Goal: Task Accomplishment & Management: Use online tool/utility

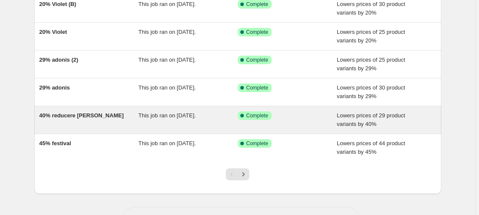
scroll to position [218, 0]
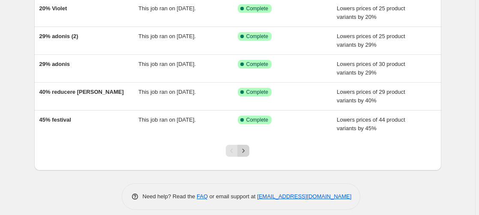
click at [245, 153] on icon "Next" at bounding box center [243, 150] width 9 height 9
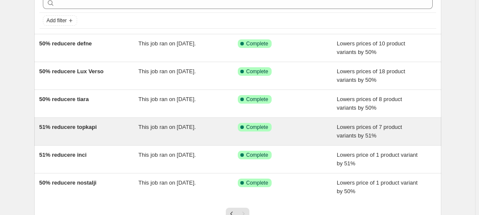
scroll to position [44, 0]
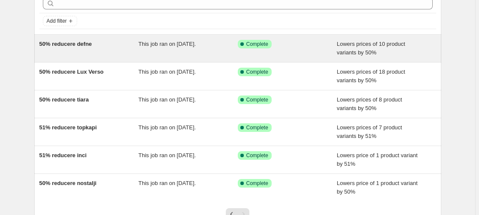
click at [61, 45] on span "50% reducere defne" at bounding box center [65, 44] width 53 height 6
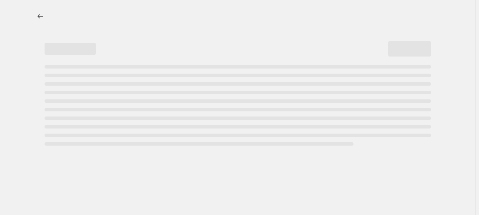
select select "percentage"
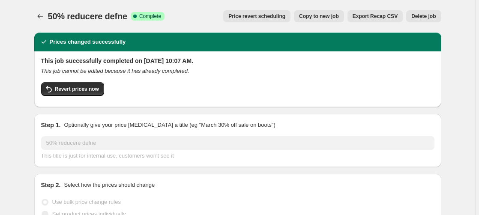
click at [261, 18] on span "Price revert scheduling" at bounding box center [256, 16] width 57 height 7
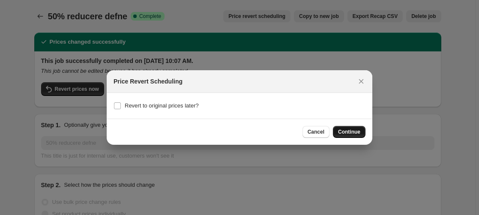
click at [355, 132] on span "Continue" at bounding box center [349, 131] width 22 height 7
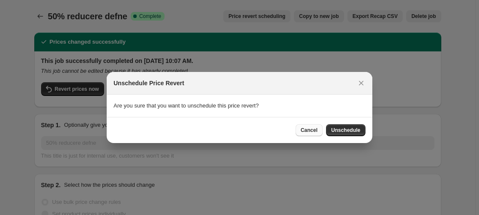
click at [305, 132] on span "Cancel" at bounding box center [309, 130] width 17 height 7
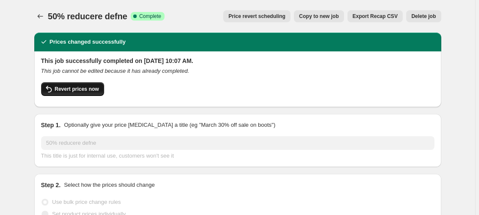
click at [71, 88] on span "Revert prices now" at bounding box center [77, 89] width 44 height 7
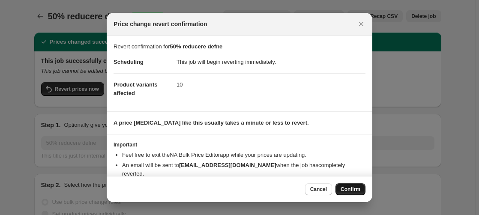
click at [357, 188] on span "Confirm" at bounding box center [351, 189] width 20 height 7
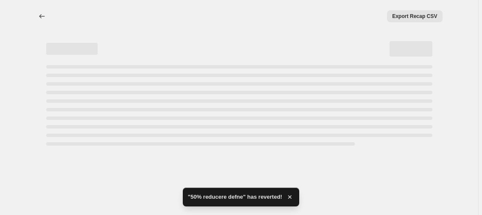
select select "percentage"
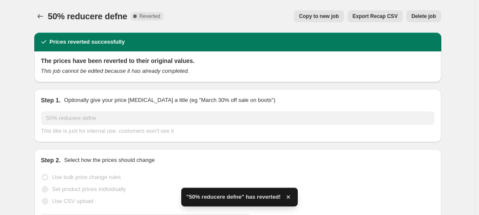
click at [335, 17] on span "Copy to new job" at bounding box center [319, 16] width 40 height 7
select select "percentage"
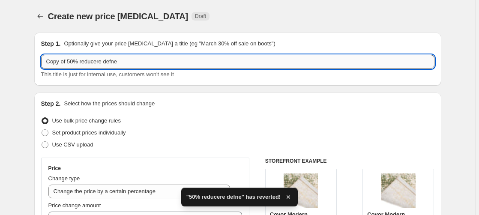
drag, startPoint x: 74, startPoint y: 62, endPoint x: -22, endPoint y: 74, distance: 96.6
click at [41, 69] on input "Copy of 50% reducere defne" at bounding box center [237, 62] width 393 height 14
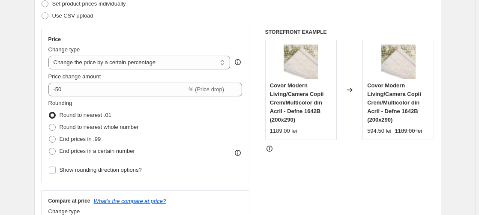
scroll to position [131, 0]
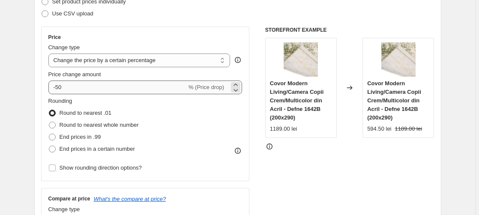
type input "55% reducere defne"
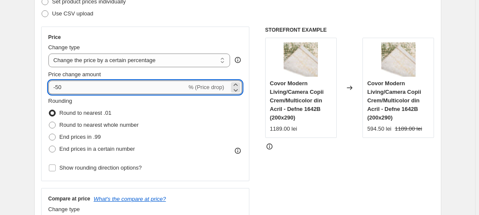
click at [64, 87] on input "-50" at bounding box center [117, 88] width 138 height 14
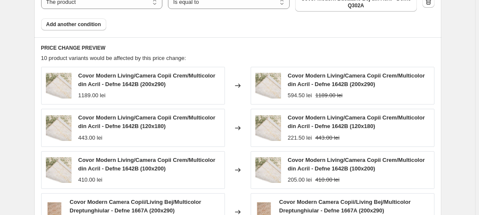
scroll to position [829, 0]
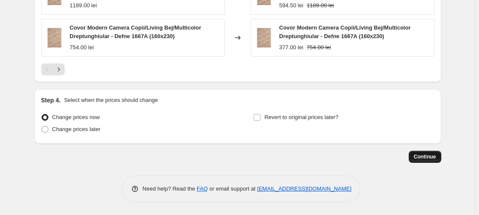
type input "-55"
click at [422, 153] on button "Continue" at bounding box center [425, 157] width 33 height 12
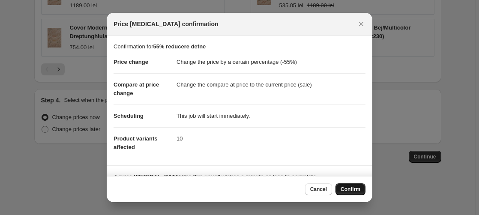
click at [356, 191] on span "Confirm" at bounding box center [351, 189] width 20 height 7
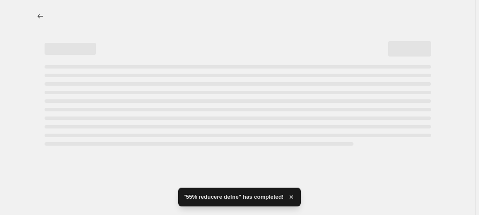
select select "percentage"
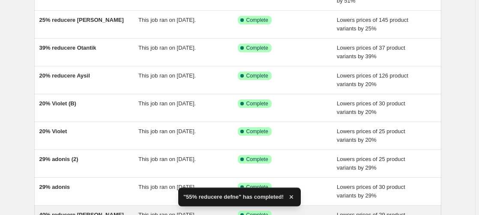
scroll to position [218, 0]
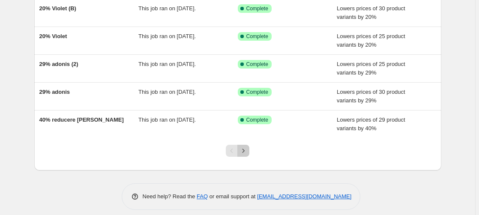
click at [247, 151] on icon "Next" at bounding box center [243, 150] width 9 height 9
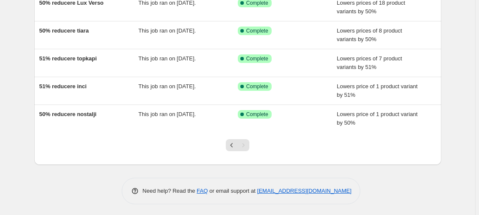
scroll to position [151, 0]
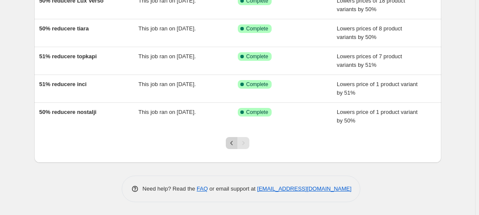
click at [234, 143] on icon "Previous" at bounding box center [231, 143] width 9 height 9
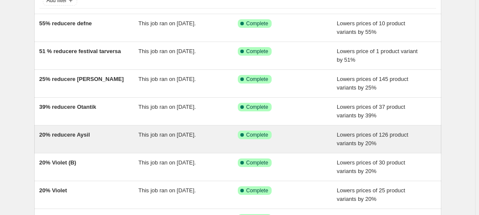
scroll to position [87, 0]
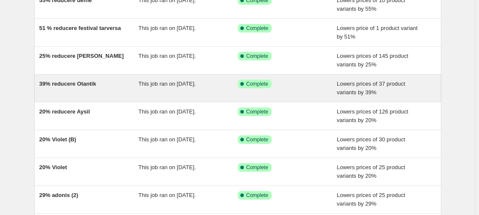
click at [69, 83] on span "39% reducere Otantik" at bounding box center [67, 84] width 57 height 6
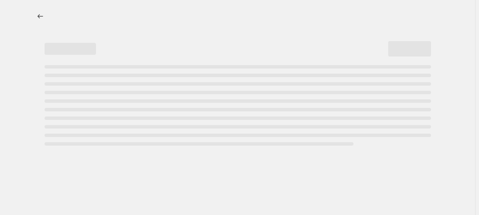
select select "percentage"
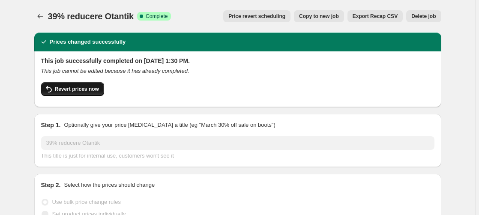
click at [77, 92] on span "Revert prices now" at bounding box center [77, 89] width 44 height 7
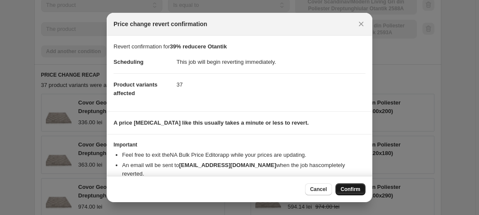
click at [355, 188] on span "Confirm" at bounding box center [351, 189] width 20 height 7
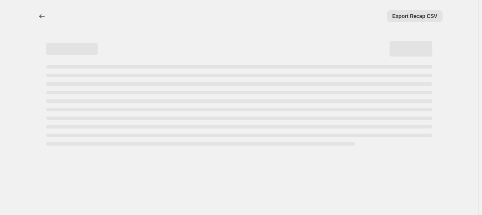
select select "percentage"
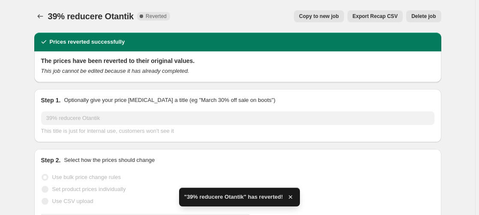
click at [325, 18] on span "Copy to new job" at bounding box center [319, 16] width 40 height 7
select select "percentage"
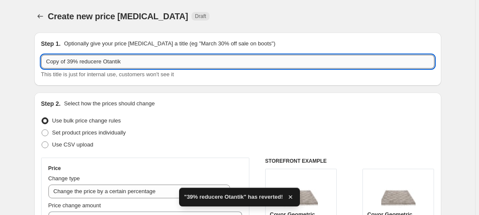
drag, startPoint x: 75, startPoint y: 59, endPoint x: -25, endPoint y: 78, distance: 101.7
click at [41, 69] on input "Copy of 39% reducere Otantik" at bounding box center [237, 62] width 393 height 14
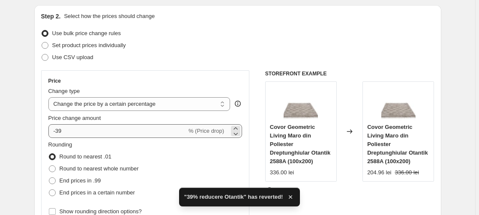
type input "50% reducere Otantik"
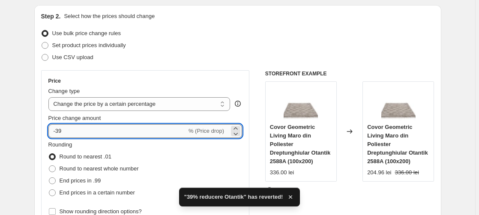
click at [65, 133] on input "-39" at bounding box center [117, 131] width 138 height 14
type input "-3"
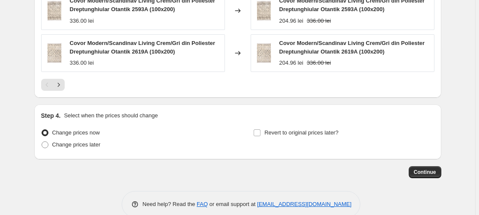
scroll to position [1021, 0]
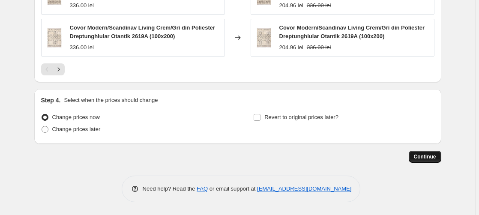
type input "-50"
click at [433, 157] on span "Continue" at bounding box center [425, 156] width 22 height 7
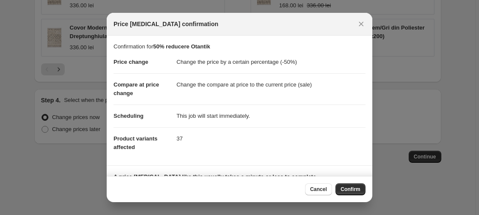
click at [352, 185] on button "Confirm" at bounding box center [350, 189] width 30 height 12
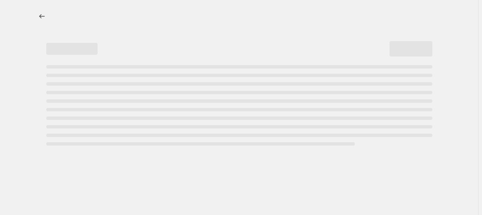
select select "percentage"
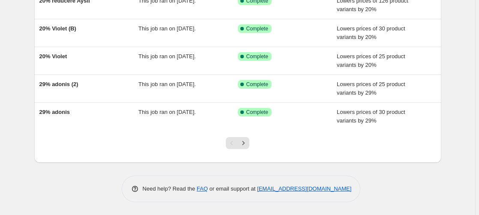
scroll to position [235, 0]
click at [248, 141] on icon "Next" at bounding box center [243, 143] width 9 height 9
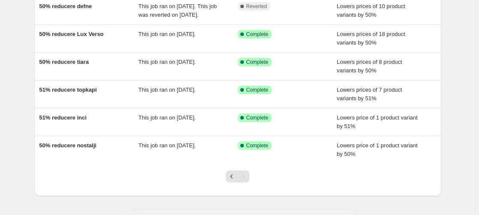
scroll to position [175, 0]
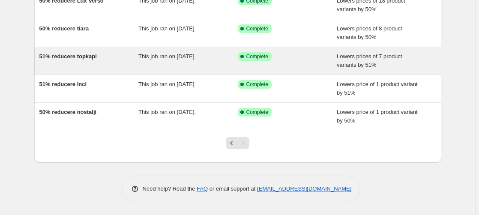
click at [72, 60] on span "51% reducere topkapi" at bounding box center [67, 56] width 57 height 6
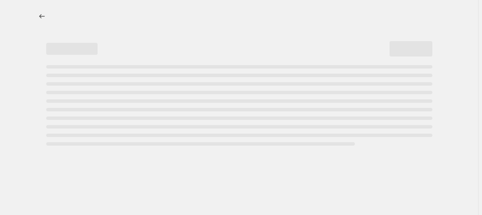
select select "percentage"
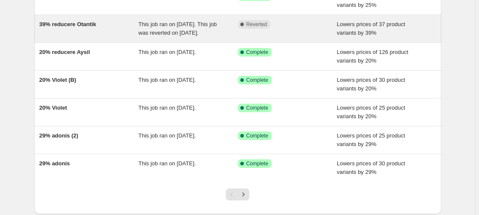
scroll to position [218, 0]
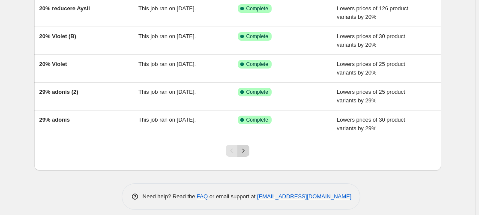
click at [248, 155] on icon "Next" at bounding box center [243, 150] width 9 height 9
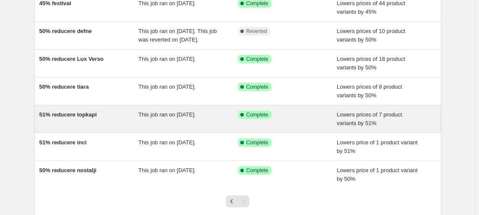
scroll to position [131, 0]
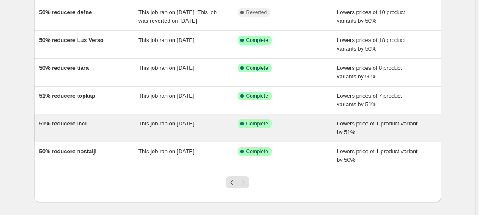
click at [75, 127] on span "51% reducere inci" at bounding box center [63, 123] width 48 height 6
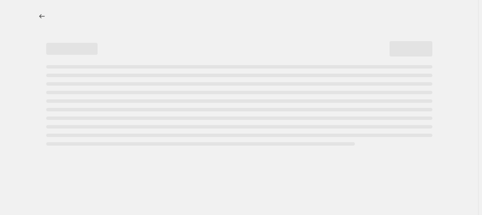
select select "percentage"
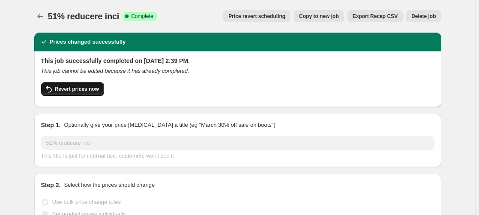
click at [76, 92] on span "Revert prices now" at bounding box center [77, 89] width 44 height 7
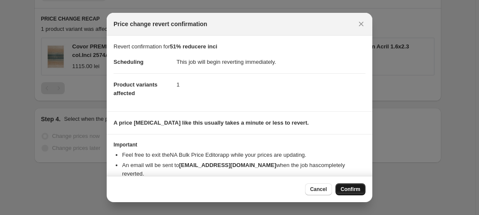
click at [356, 190] on span "Confirm" at bounding box center [351, 189] width 20 height 7
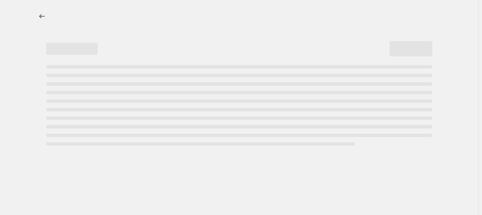
select select "percentage"
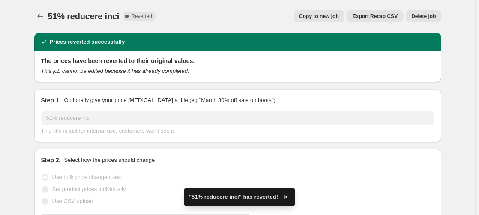
click at [329, 16] on span "Copy to new job" at bounding box center [319, 16] width 40 height 7
select select "percentage"
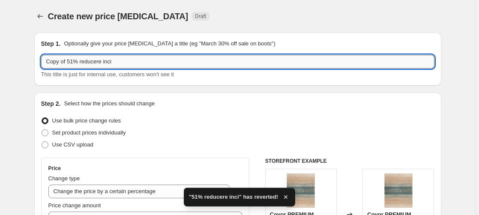
drag, startPoint x: 75, startPoint y: 62, endPoint x: -47, endPoint y: 82, distance: 122.8
click at [41, 69] on input "Copy of 51% reducere inci" at bounding box center [237, 62] width 393 height 14
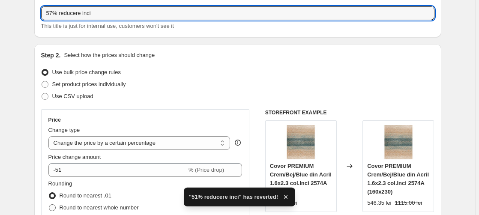
scroll to position [87, 0]
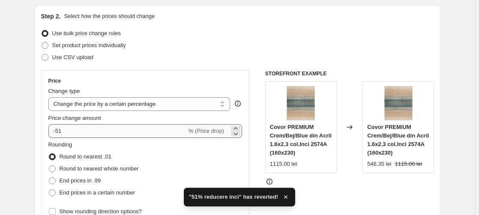
type input "57% reducere inci"
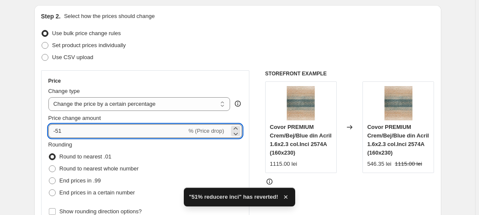
click at [66, 132] on input "-51" at bounding box center [117, 131] width 138 height 14
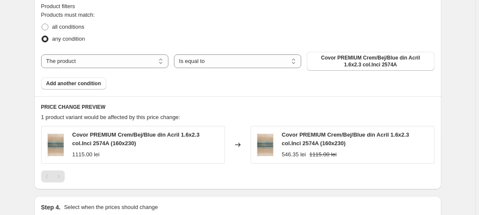
scroll to position [588, 0]
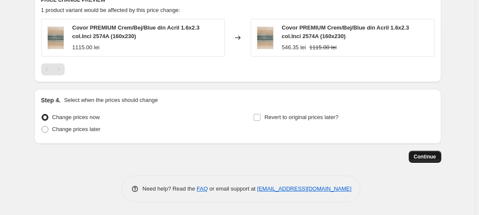
type input "-57"
click at [426, 156] on span "Continue" at bounding box center [425, 156] width 22 height 7
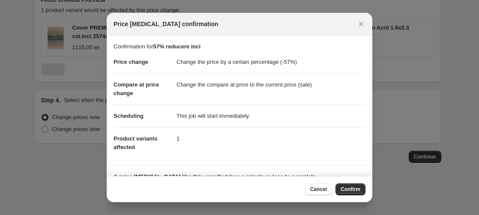
click at [353, 188] on span "Confirm" at bounding box center [351, 189] width 20 height 7
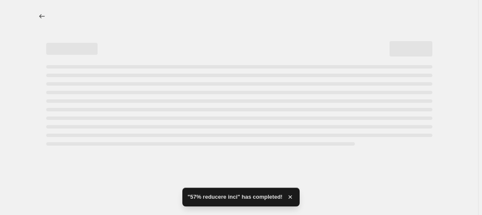
select select "percentage"
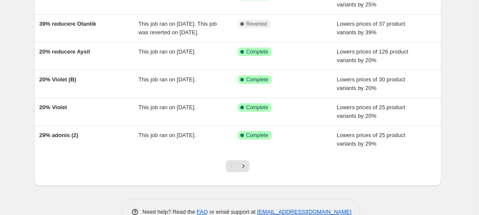
scroll to position [218, 0]
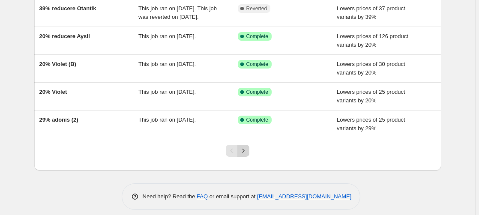
click at [245, 155] on icon "Next" at bounding box center [243, 150] width 9 height 9
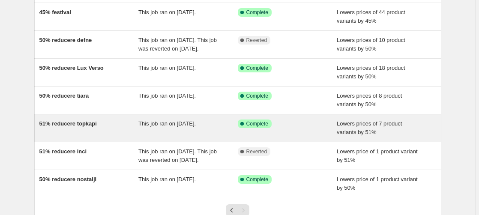
scroll to position [175, 0]
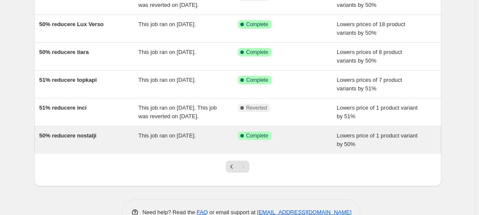
click at [80, 139] on span "50% reducere nostalji" at bounding box center [67, 135] width 57 height 6
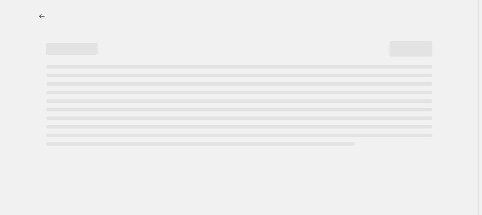
select select "percentage"
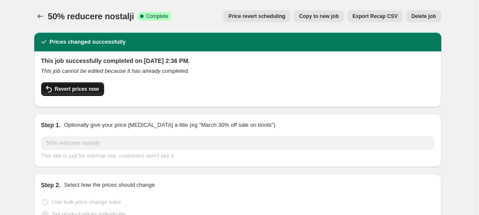
click at [75, 86] on span "Revert prices now" at bounding box center [77, 89] width 44 height 7
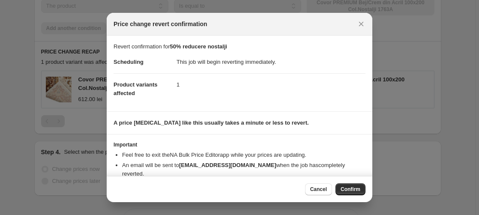
drag, startPoint x: 351, startPoint y: 190, endPoint x: 254, endPoint y: 211, distance: 99.0
click at [351, 190] on span "Confirm" at bounding box center [351, 189] width 20 height 7
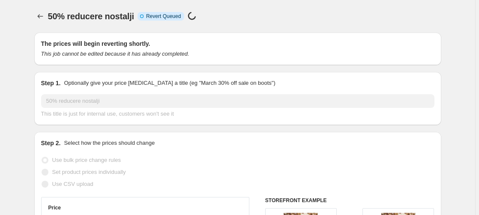
select select "percentage"
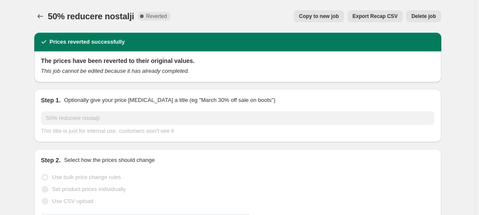
click at [326, 17] on span "Copy to new job" at bounding box center [319, 16] width 40 height 7
select select "percentage"
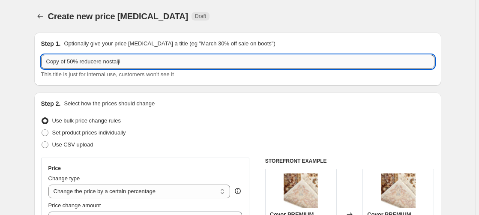
click at [74, 62] on input "Copy of 50% reducere nostalji" at bounding box center [237, 62] width 393 height 14
drag, startPoint x: 74, startPoint y: 62, endPoint x: -17, endPoint y: 72, distance: 91.4
click at [41, 69] on input "Copy of 50% reducere nostalji" at bounding box center [237, 62] width 393 height 14
click at [75, 61] on input "Copy of 50% reducere nostalji" at bounding box center [237, 62] width 393 height 14
drag, startPoint x: 75, startPoint y: 60, endPoint x: -17, endPoint y: 67, distance: 92.3
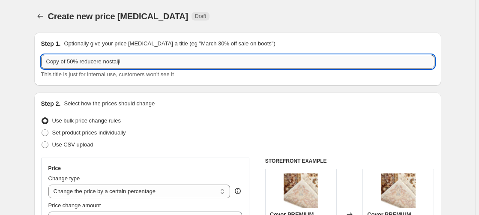
click at [41, 67] on input "Copy of 50% reducere nostalji" at bounding box center [237, 62] width 393 height 14
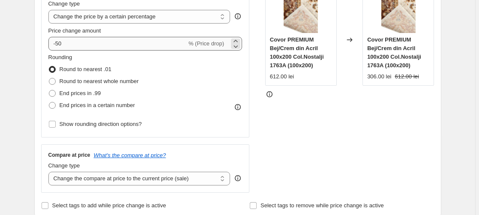
type input "55% reducere nostalji"
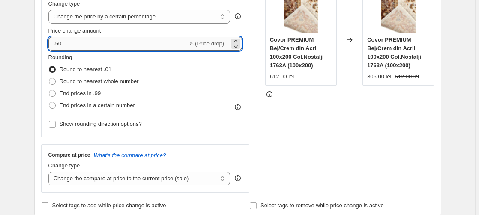
click at [66, 43] on input "-50" at bounding box center [117, 44] width 138 height 14
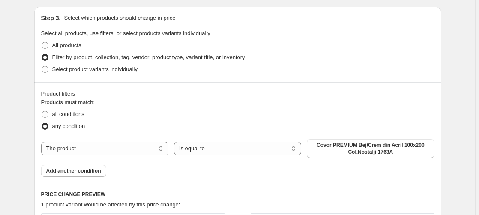
scroll to position [588, 0]
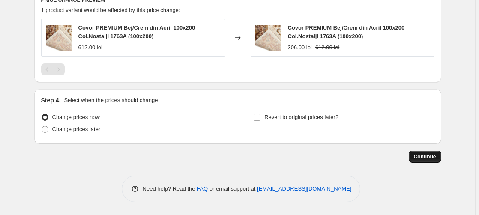
type input "-55"
click at [427, 152] on button "Continue" at bounding box center [425, 157] width 33 height 12
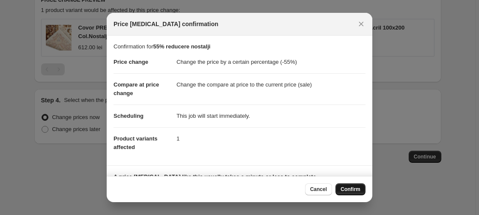
click at [349, 186] on button "Confirm" at bounding box center [350, 189] width 30 height 12
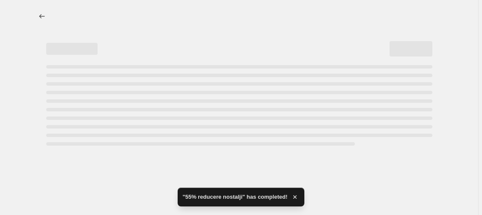
select select "percentage"
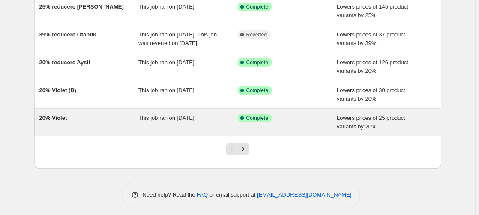
scroll to position [235, 0]
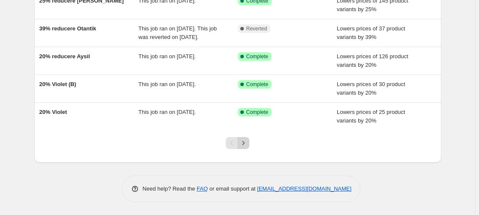
click at [245, 143] on icon "Next" at bounding box center [243, 143] width 2 height 4
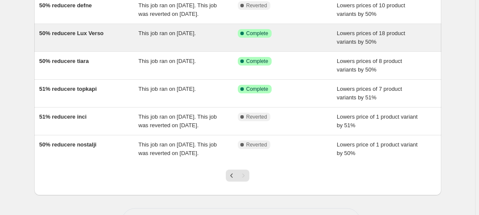
scroll to position [218, 0]
